Goal: Task Accomplishment & Management: Manage account settings

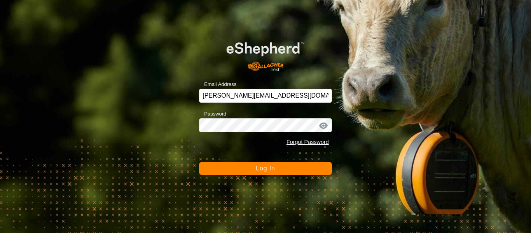
click at [300, 173] on button "Log In" at bounding box center [265, 168] width 133 height 13
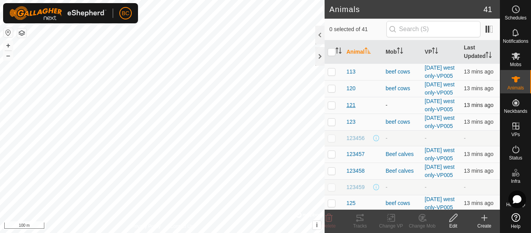
click at [353, 109] on span "121" at bounding box center [351, 105] width 9 height 8
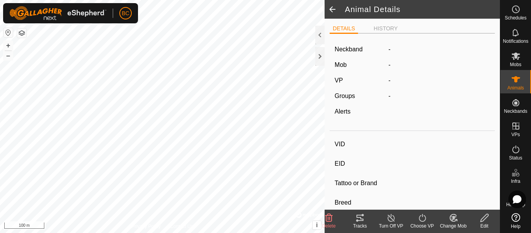
type input "121"
type input "[CREDIT_CARD_NUMBER]"
type input "-"
type input "[PERSON_NAME]"
type input "-"
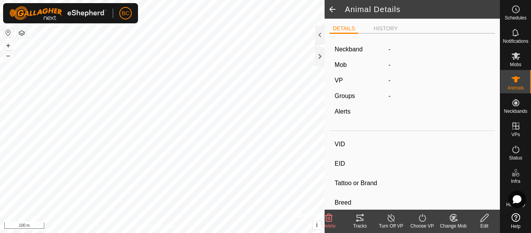
type input "06/2022"
type input "3 years 3 months"
type input "Wet/Lactating"
type input "0 kg"
type input "-"
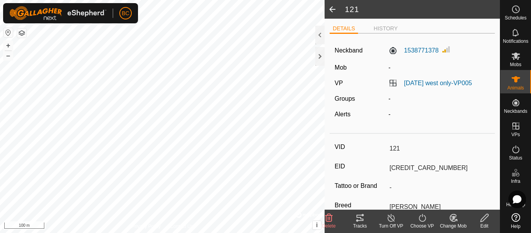
click at [485, 217] on icon at bounding box center [485, 217] width 10 height 9
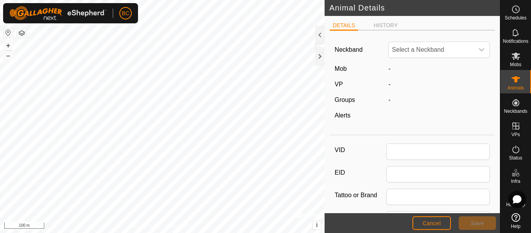
type input "121"
type input "[CREDIT_CARD_NUMBER]"
type input "[PERSON_NAME]"
type input "06/2022"
type input "3 years 3 months"
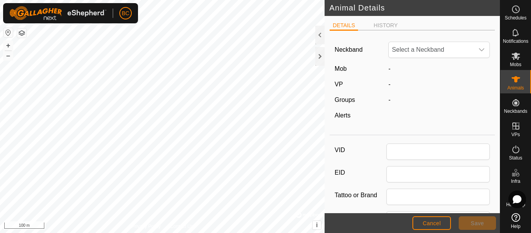
type input "0"
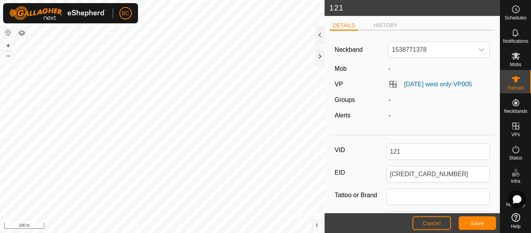
click at [388, 105] on div "-" at bounding box center [440, 99] width 108 height 9
click at [393, 105] on div "-" at bounding box center [440, 99] width 108 height 9
click at [438, 222] on span "Cancel" at bounding box center [432, 223] width 18 height 6
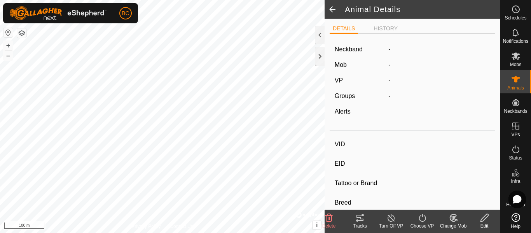
type input "121"
type input "[CREDIT_CARD_NUMBER]"
type input "-"
type input "[PERSON_NAME]"
type input "-"
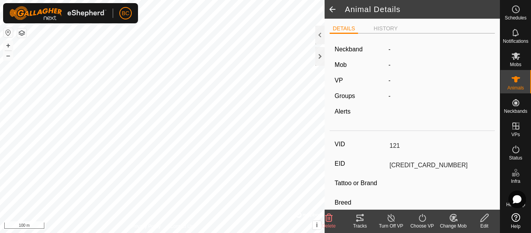
type input "06/2022"
type input "3 years 3 months"
type input "Wet/Lactating"
type input "0 kg"
type input "-"
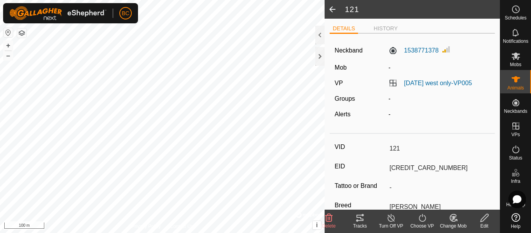
click at [343, 67] on label "Mob" at bounding box center [341, 67] width 12 height 7
click at [394, 69] on div "-" at bounding box center [440, 67] width 108 height 9
click at [516, 61] on es-mob-svg-icon at bounding box center [516, 56] width 14 height 12
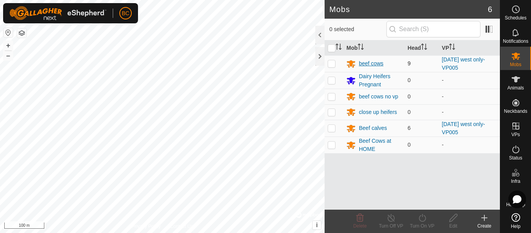
click at [362, 64] on div "beef cows" at bounding box center [371, 64] width 25 height 8
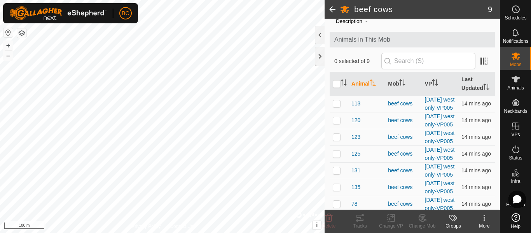
scroll to position [30, 0]
click at [512, 81] on icon at bounding box center [516, 79] width 9 height 9
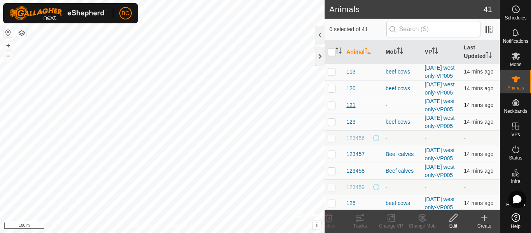
click at [350, 109] on span "121" at bounding box center [351, 105] width 9 height 8
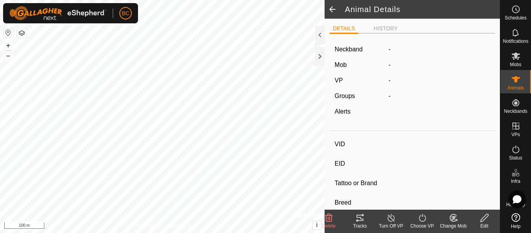
type input "121"
type input "[CREDIT_CARD_NUMBER]"
type input "-"
type input "[PERSON_NAME]"
type input "-"
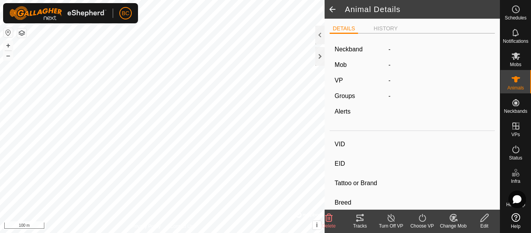
type input "06/2022"
type input "3 years 3 months"
type input "Wet/Lactating"
type input "0 kg"
type input "-"
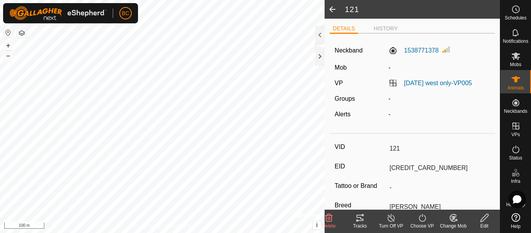
click at [486, 220] on icon at bounding box center [485, 217] width 10 height 9
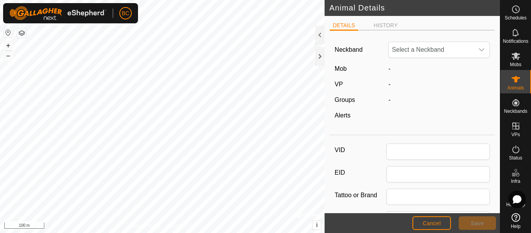
type input "121"
type input "[CREDIT_CARD_NUMBER]"
type input "[PERSON_NAME]"
type input "06/2022"
type input "3 years 3 months"
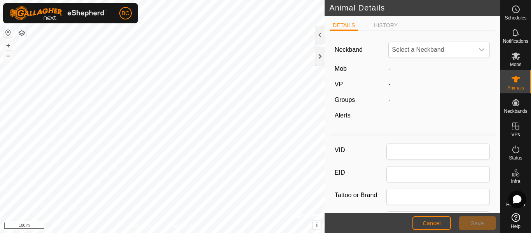
type input "0"
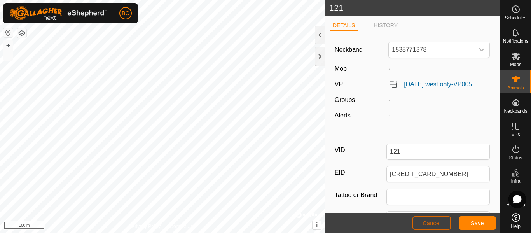
click at [442, 223] on button "Cancel" at bounding box center [432, 223] width 39 height 14
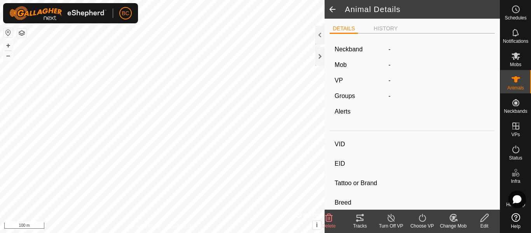
type input "121"
type input "[CREDIT_CARD_NUMBER]"
type input "-"
type input "[PERSON_NAME]"
type input "-"
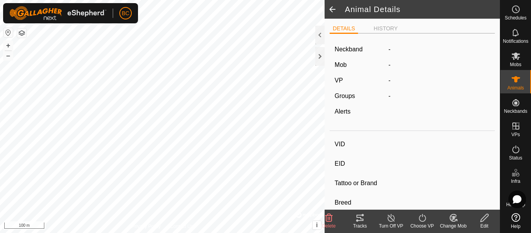
type input "06/2022"
type input "3 years 3 months"
type input "Wet/Lactating"
type input "0 kg"
type input "-"
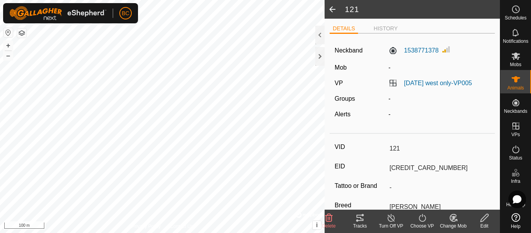
click at [456, 219] on icon at bounding box center [454, 217] width 10 height 9
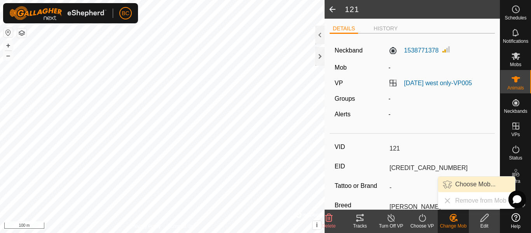
click at [465, 183] on link "Choose Mob..." at bounding box center [476, 185] width 77 height 16
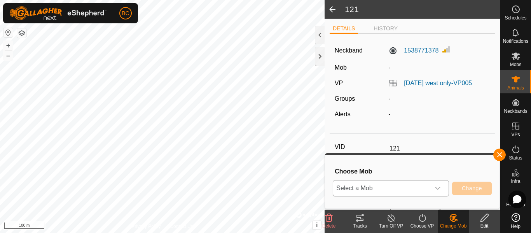
click at [438, 188] on icon "dropdown trigger" at bounding box center [438, 188] width 6 height 6
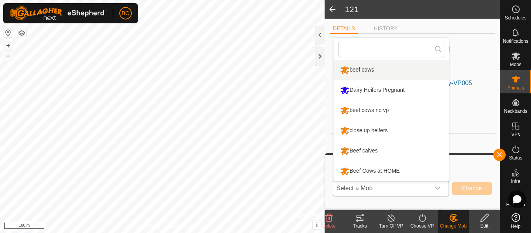
click at [370, 69] on li "beef cows" at bounding box center [392, 69] width 116 height 19
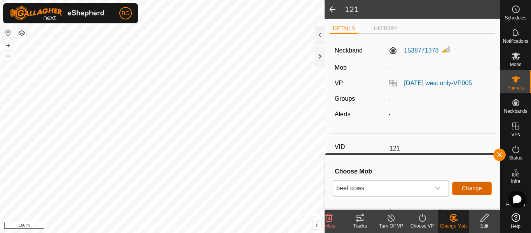
click at [476, 186] on span "Change" at bounding box center [472, 188] width 20 height 6
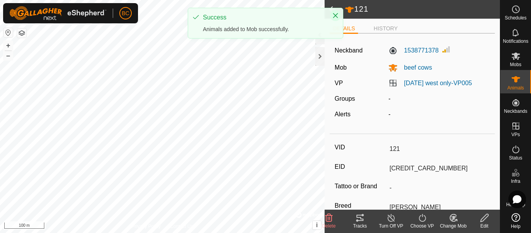
click at [341, 15] on button "Close" at bounding box center [335, 15] width 11 height 11
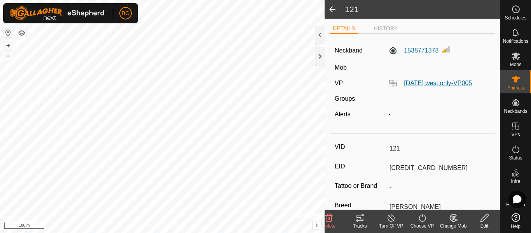
click at [425, 84] on link "[DATE] west only-VP005" at bounding box center [438, 83] width 68 height 7
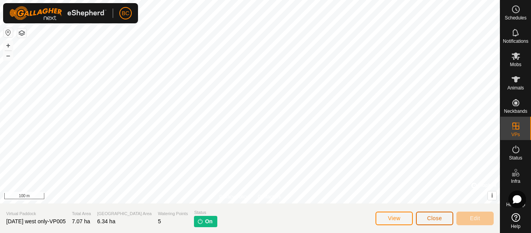
click at [436, 219] on span "Close" at bounding box center [435, 218] width 15 height 6
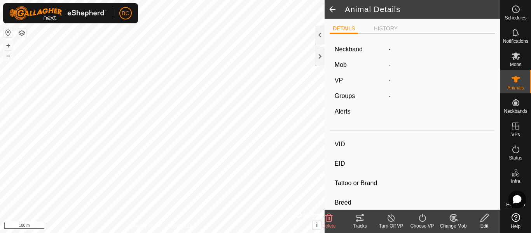
type input "121"
type input "[CREDIT_CARD_NUMBER]"
type input "-"
type input "[PERSON_NAME]"
type input "-"
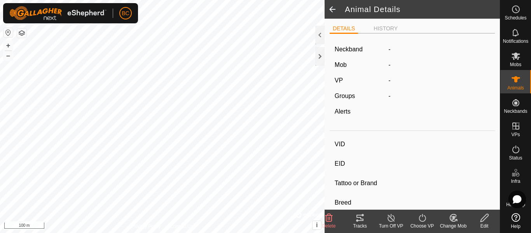
type input "06/2022"
type input "3 years 3 months"
type input "Wet/Lactating"
type input "0 kg"
type input "-"
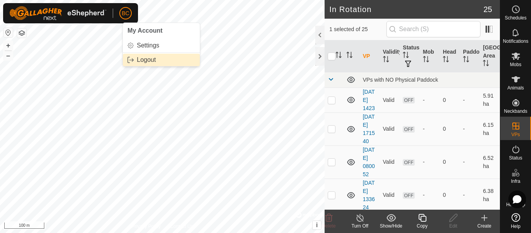
click at [147, 60] on link "Logout" at bounding box center [161, 60] width 77 height 12
